Goal: Task Accomplishment & Management: Manage account settings

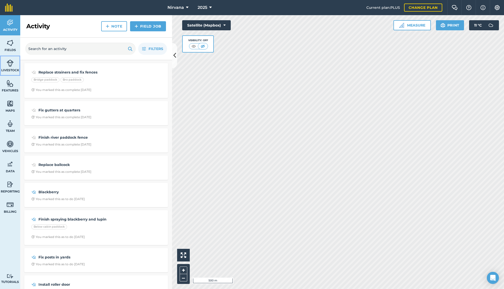
click at [11, 66] on img at bounding box center [10, 63] width 7 height 8
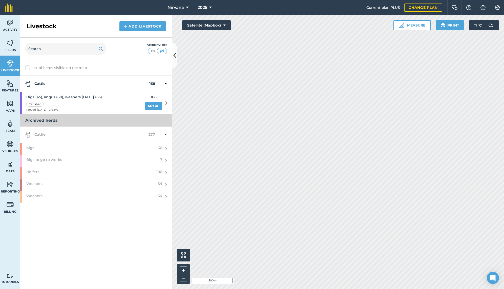
click at [166, 102] on icon at bounding box center [166, 103] width 2 height 5
click at [76, 98] on span "Bigs (45), angus (60), weaners [DATE] (63)" at bounding box center [64, 97] width 76 height 6
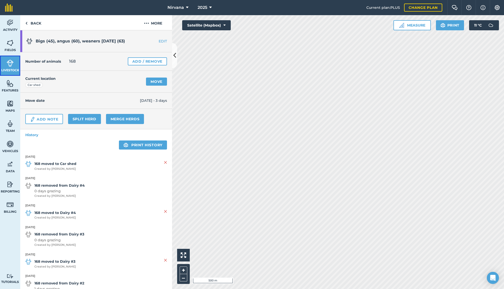
click at [8, 64] on img at bounding box center [10, 63] width 7 height 8
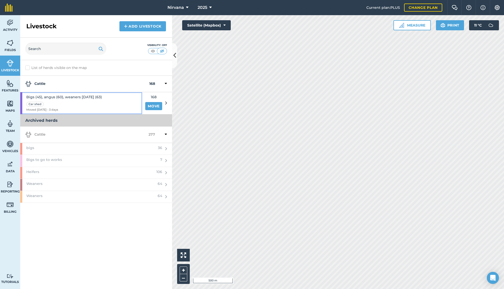
click at [82, 102] on div "Car shed" at bounding box center [64, 104] width 76 height 6
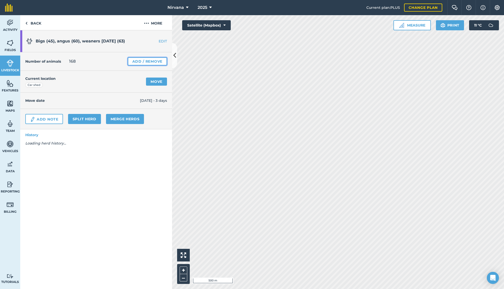
click at [148, 61] on link "Add / Remove" at bounding box center [147, 61] width 39 height 8
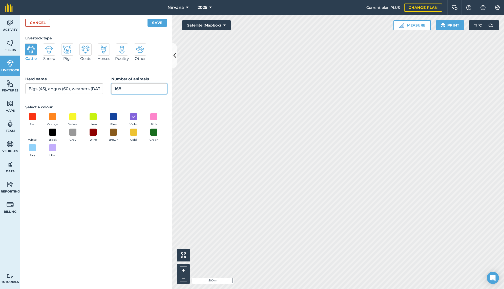
click at [136, 88] on input "168" at bounding box center [139, 88] width 56 height 11
click at [33, 23] on link "Cancel" at bounding box center [37, 23] width 25 height 8
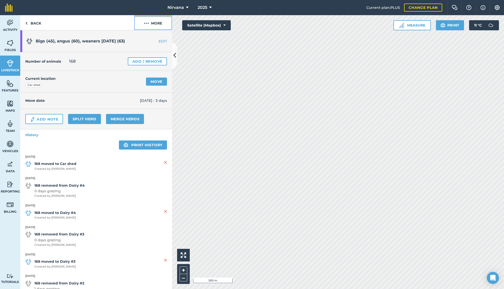
click at [147, 23] on img at bounding box center [146, 23] width 5 height 6
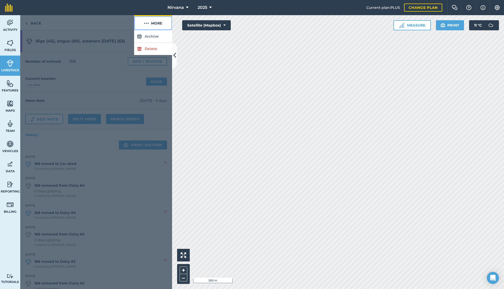
click at [147, 23] on img at bounding box center [146, 23] width 5 height 6
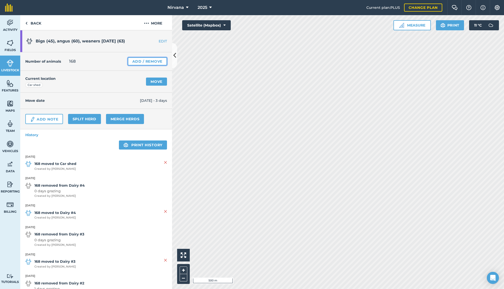
click at [146, 61] on link "Add / Remove" at bounding box center [147, 61] width 39 height 8
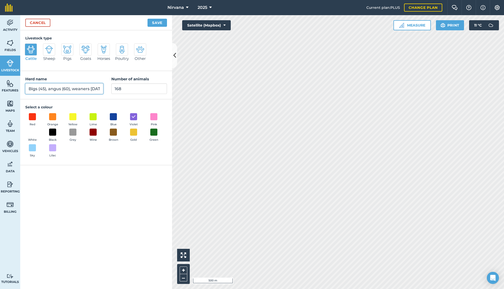
click at [100, 89] on input "Bigs (45), angus (60), weaners [DATE] (63)" at bounding box center [64, 88] width 78 height 11
type input "Bigs (45), angus (60), x1 heifer, weaners Dec 24 (63)"
click at [130, 90] on input "168" at bounding box center [139, 88] width 56 height 11
click at [37, 23] on link "Cancel" at bounding box center [37, 23] width 25 height 8
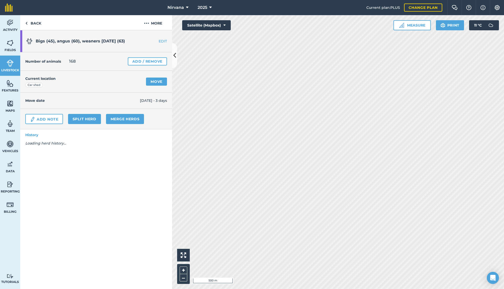
click at [74, 61] on span "168" at bounding box center [72, 61] width 7 height 6
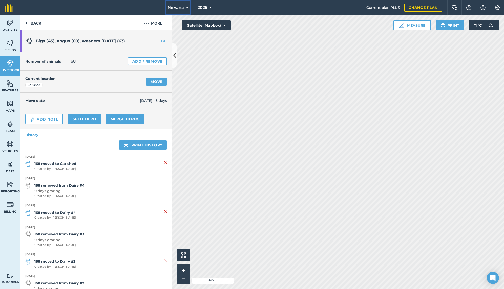
click at [186, 7] on icon at bounding box center [187, 8] width 3 height 6
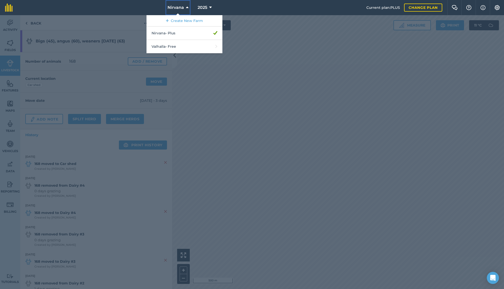
click at [186, 7] on icon at bounding box center [187, 8] width 3 height 6
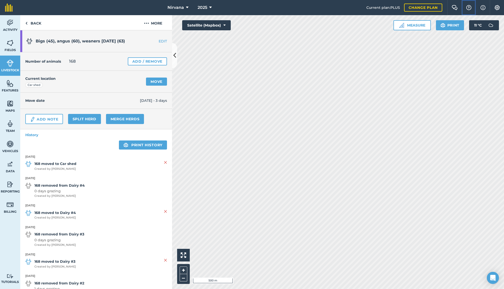
click at [443, 7] on img at bounding box center [469, 7] width 6 height 5
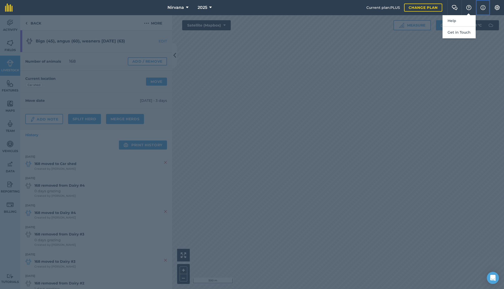
click at [443, 8] on img at bounding box center [482, 8] width 5 height 6
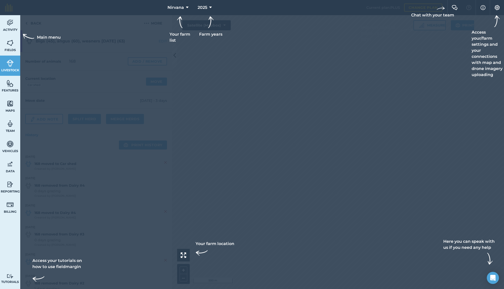
click at [443, 8] on div at bounding box center [252, 7] width 504 height 15
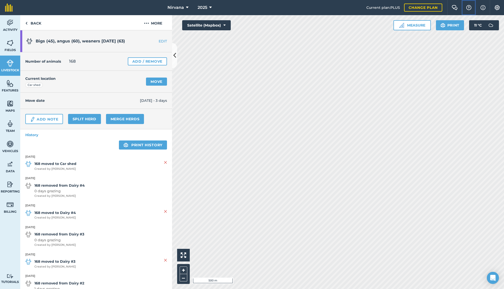
click at [443, 9] on img at bounding box center [469, 7] width 6 height 5
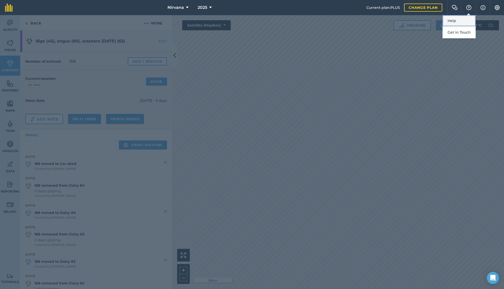
click at [443, 21] on link "Help" at bounding box center [458, 20] width 33 height 11
click at [159, 40] on div at bounding box center [252, 152] width 504 height 274
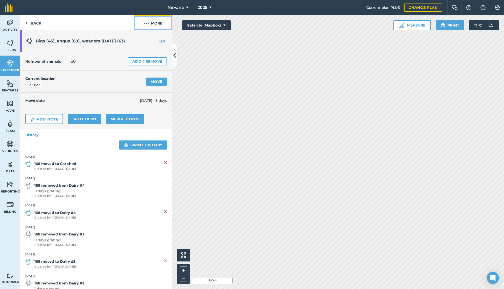
click at [147, 22] on img at bounding box center [146, 23] width 5 height 6
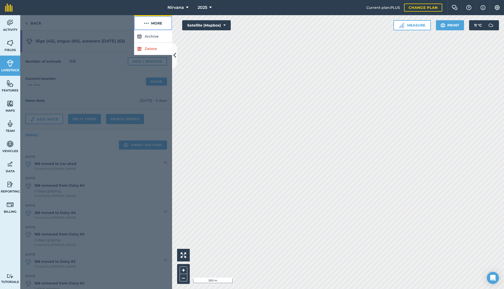
click at [147, 22] on img at bounding box center [146, 23] width 5 height 6
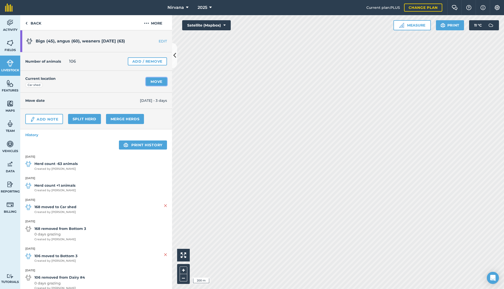
click at [151, 81] on link "Move" at bounding box center [156, 82] width 21 height 8
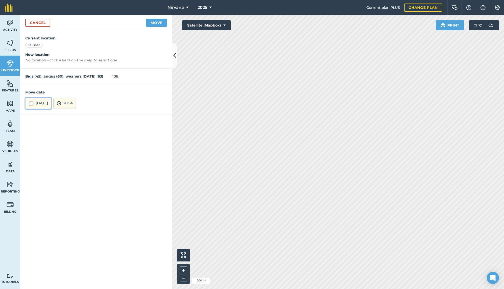
click at [48, 101] on button "[DATE]" at bounding box center [38, 103] width 26 height 11
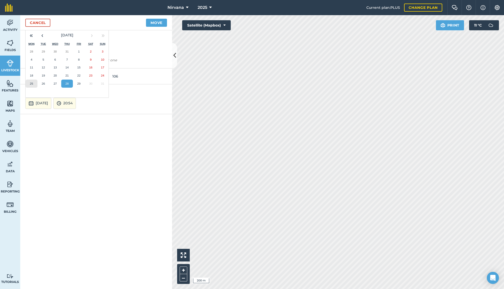
click at [32, 82] on abbr "25" at bounding box center [31, 83] width 3 height 3
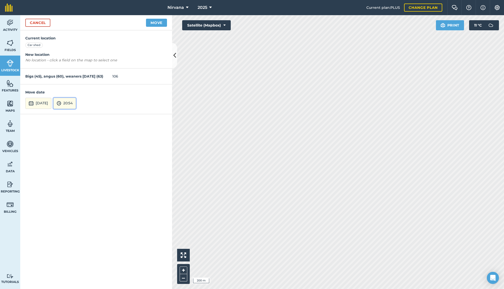
click at [76, 104] on button "20:54" at bounding box center [64, 103] width 23 height 11
click at [76, 64] on button "13:00" at bounding box center [66, 65] width 24 height 8
click at [159, 23] on button "Move" at bounding box center [156, 23] width 21 height 8
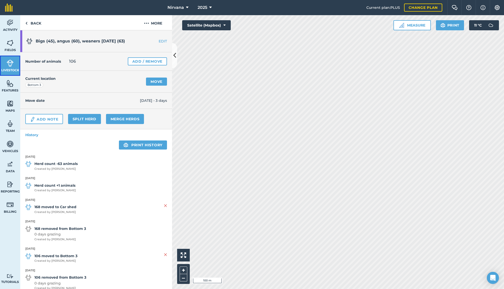
click at [8, 65] on img at bounding box center [10, 63] width 7 height 8
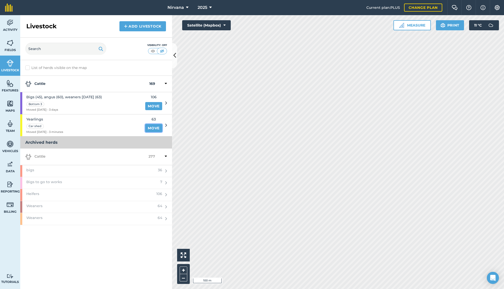
click at [154, 128] on link "Move" at bounding box center [153, 128] width 17 height 8
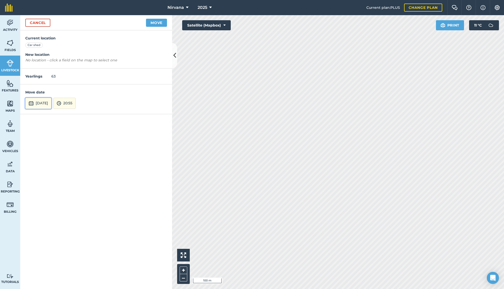
click at [47, 103] on button "[DATE]" at bounding box center [38, 103] width 26 height 11
click at [42, 82] on abbr "26" at bounding box center [43, 83] width 3 height 3
click at [76, 103] on button "20:55" at bounding box center [64, 103] width 22 height 11
click at [77, 53] on button "13:00" at bounding box center [66, 52] width 24 height 8
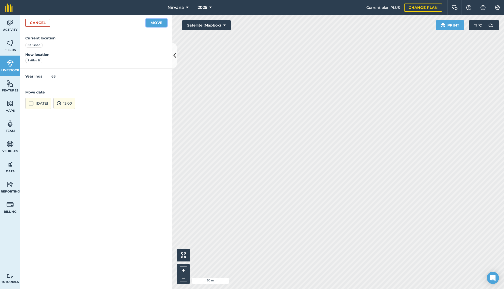
click at [159, 23] on button "Move" at bounding box center [156, 23] width 21 height 8
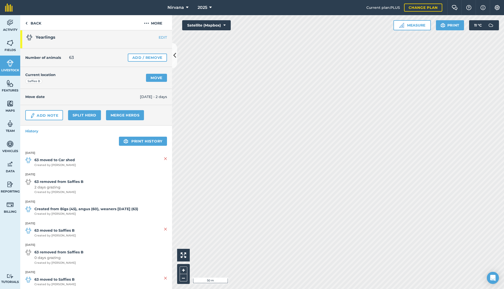
scroll to position [11, 0]
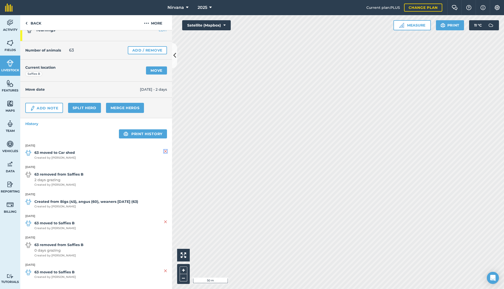
click at [164, 151] on img at bounding box center [165, 151] width 3 height 6
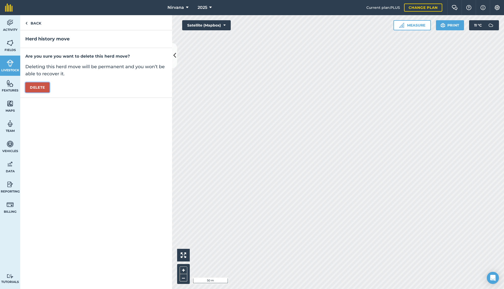
click at [41, 88] on button "Delete" at bounding box center [37, 87] width 24 height 10
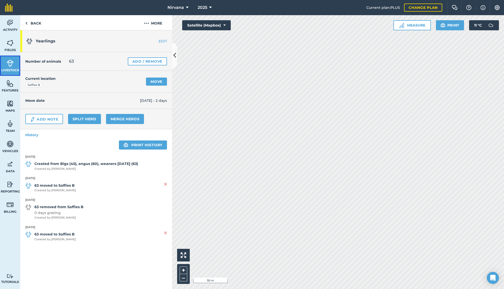
click at [10, 65] on img at bounding box center [10, 63] width 7 height 8
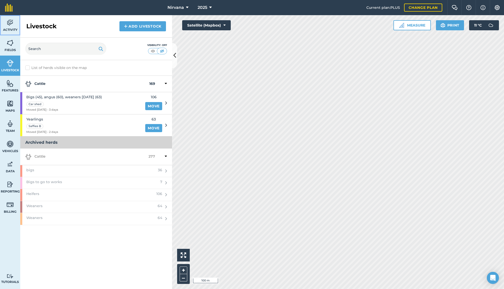
click at [13, 21] on img at bounding box center [10, 23] width 7 height 8
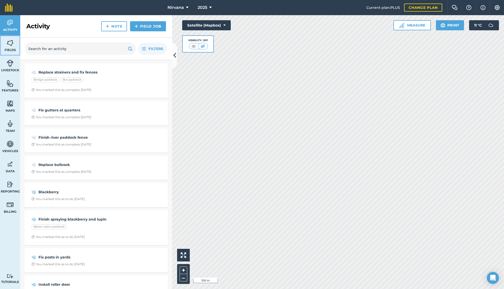
click at [10, 45] on img at bounding box center [10, 43] width 7 height 8
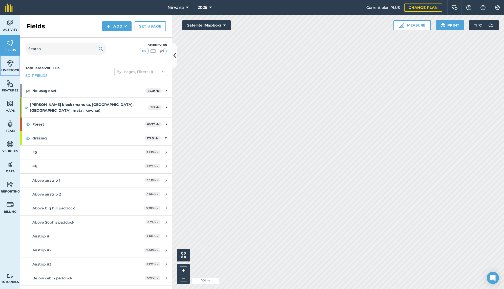
click at [8, 67] on link "Livestock" at bounding box center [10, 66] width 20 height 20
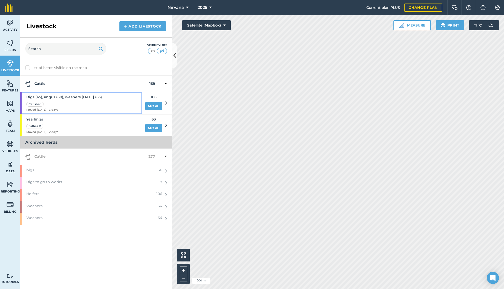
click at [88, 101] on div "Car shed" at bounding box center [64, 104] width 76 height 6
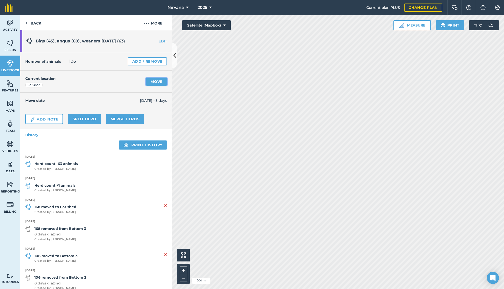
click at [152, 82] on link "Move" at bounding box center [156, 82] width 21 height 8
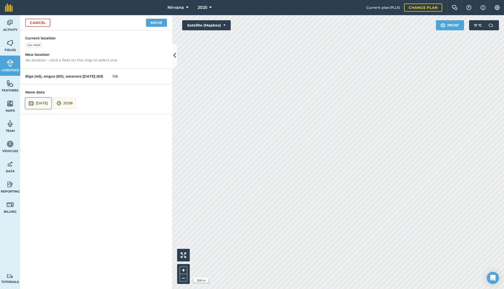
click at [51, 104] on button "[DATE]" at bounding box center [38, 103] width 26 height 11
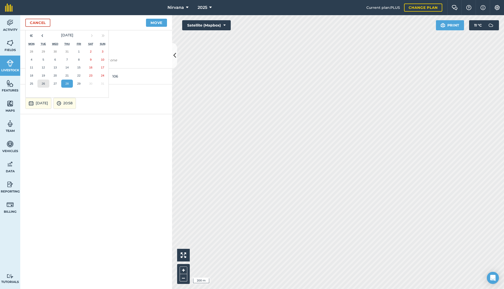
click at [41, 83] on button "26" at bounding box center [43, 84] width 12 height 8
click at [76, 102] on button "20:58" at bounding box center [64, 103] width 23 height 11
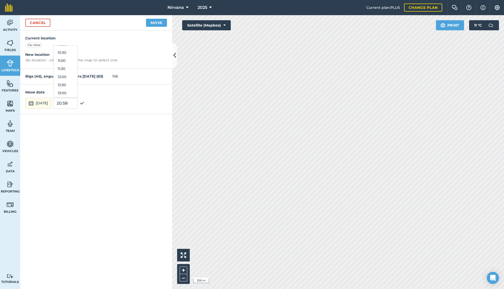
scroll to position [166, 0]
click at [39, 23] on link "Cancel" at bounding box center [37, 23] width 25 height 8
